Goal: Information Seeking & Learning: Learn about a topic

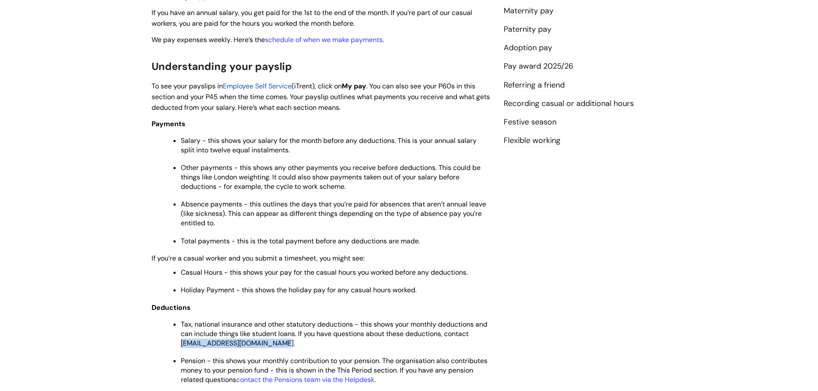
scroll to position [129, 0]
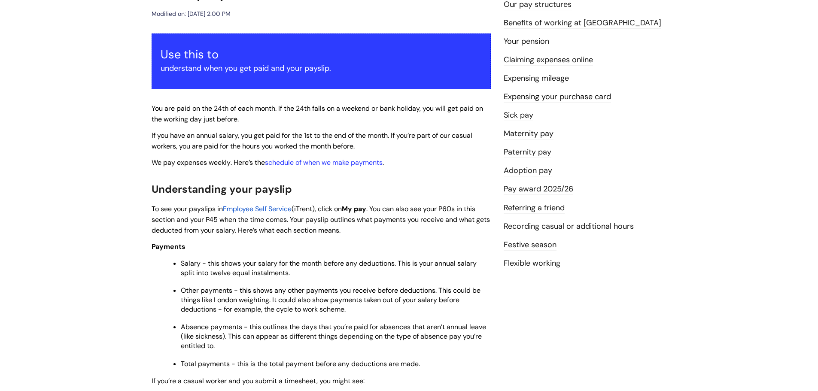
click at [544, 260] on link "Flexible working" at bounding box center [531, 263] width 57 height 11
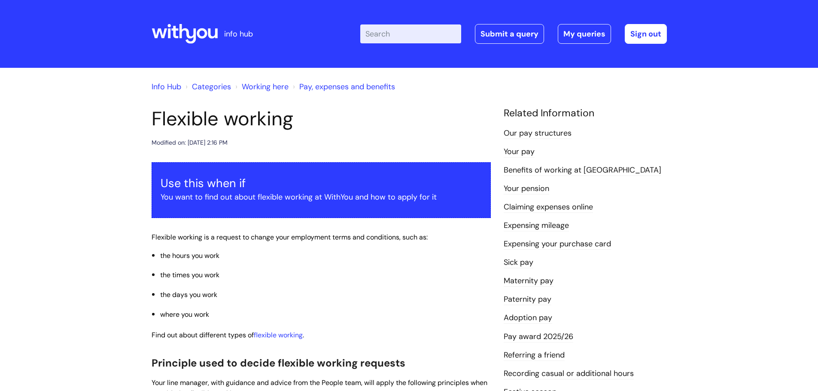
click at [201, 33] on icon at bounding box center [184, 34] width 66 height 21
